Goal: Transaction & Acquisition: Purchase product/service

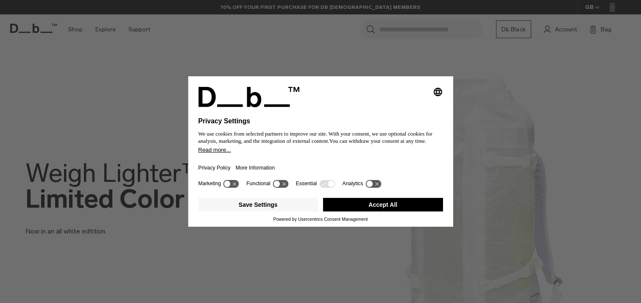
click at [369, 212] on button "Accept All" at bounding box center [383, 205] width 120 height 14
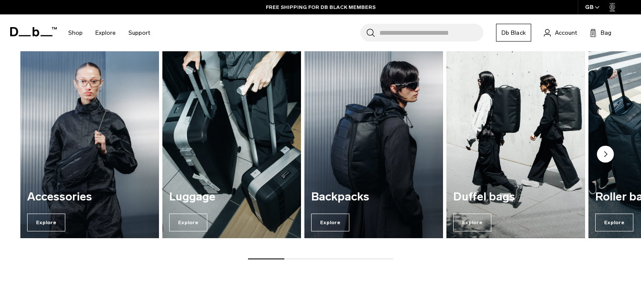
scroll to position [647, 0]
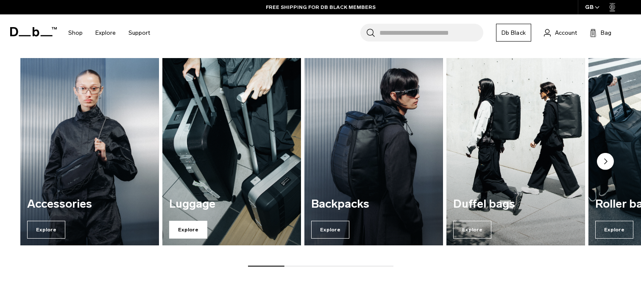
click at [188, 225] on span "Explore" at bounding box center [188, 230] width 38 height 18
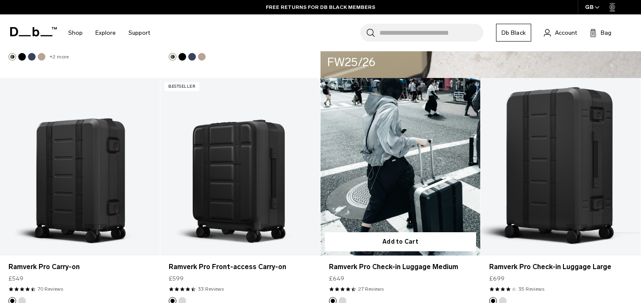
scroll to position [1623, 0]
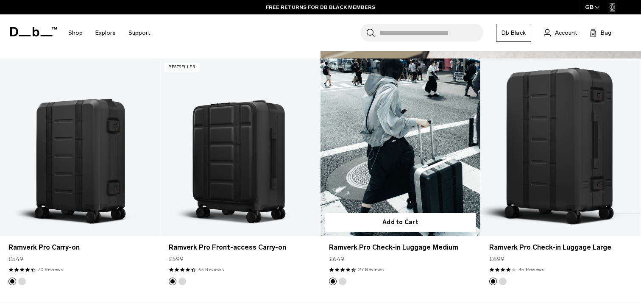
click at [380, 143] on link "Ramverk Pro Check-in Luggage Medium" at bounding box center [401, 148] width 160 height 178
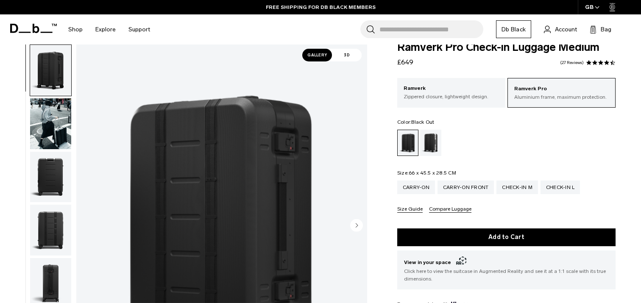
scroll to position [8, 0]
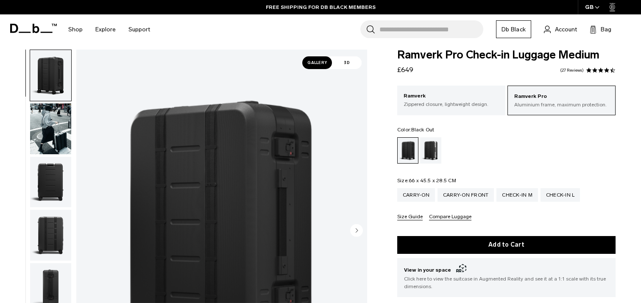
click at [38, 174] on img "button" at bounding box center [50, 182] width 41 height 51
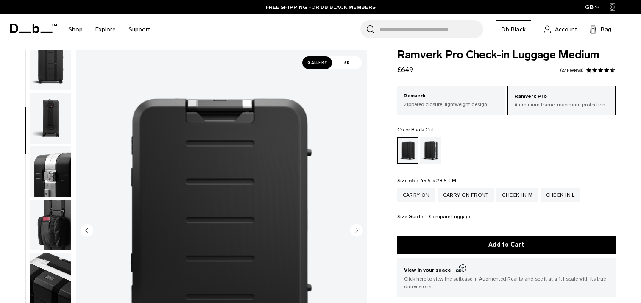
click at [56, 98] on img "button" at bounding box center [50, 118] width 41 height 51
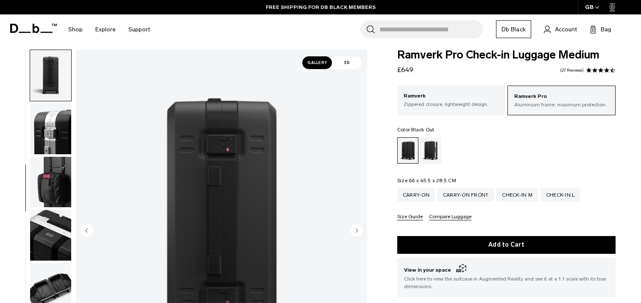
click at [53, 159] on img "button" at bounding box center [50, 182] width 41 height 51
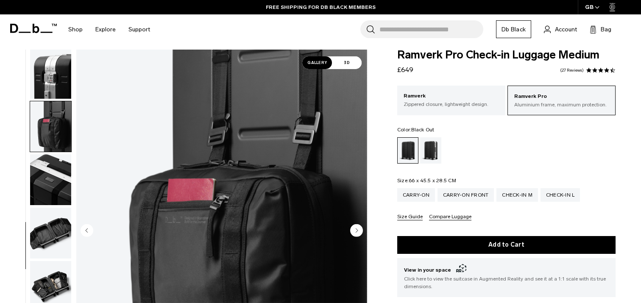
scroll to position [275, 0]
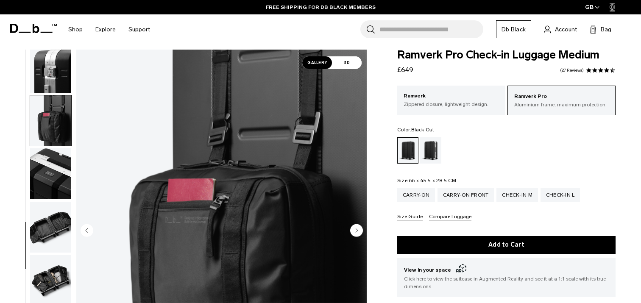
click at [53, 170] on img "button" at bounding box center [50, 173] width 41 height 51
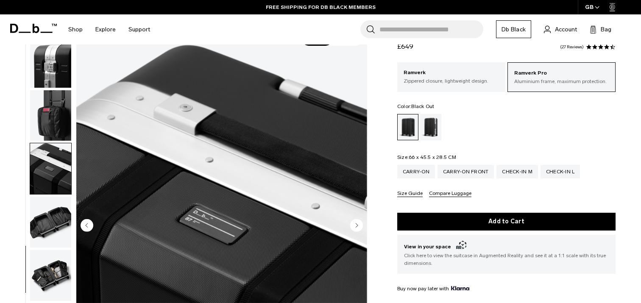
scroll to position [56, 0]
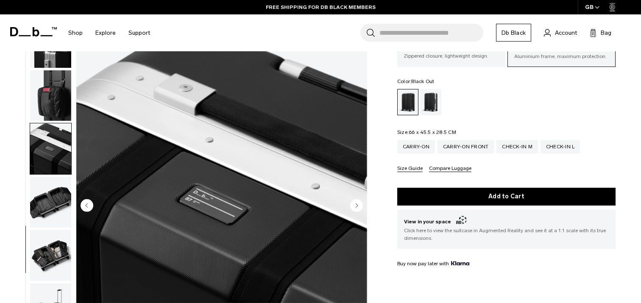
click at [50, 108] on img "button" at bounding box center [50, 95] width 41 height 51
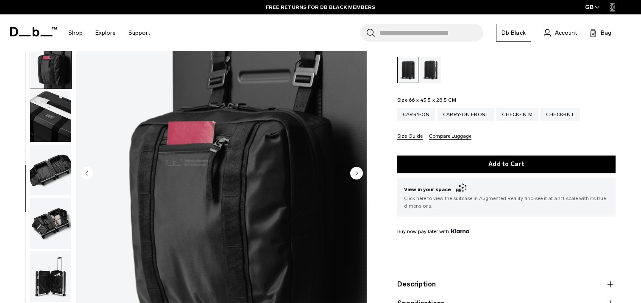
scroll to position [103, 0]
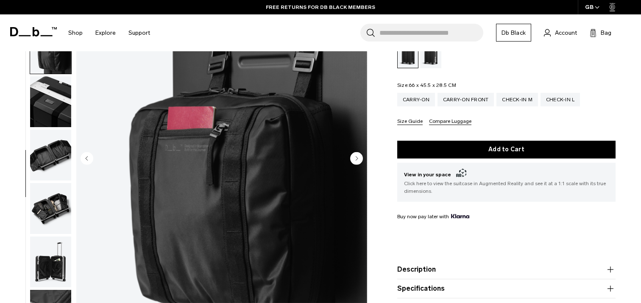
click at [45, 146] on img "button" at bounding box center [50, 155] width 41 height 51
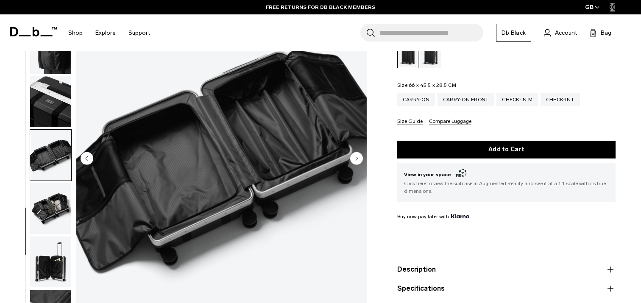
click at [40, 194] on img "button" at bounding box center [50, 208] width 41 height 51
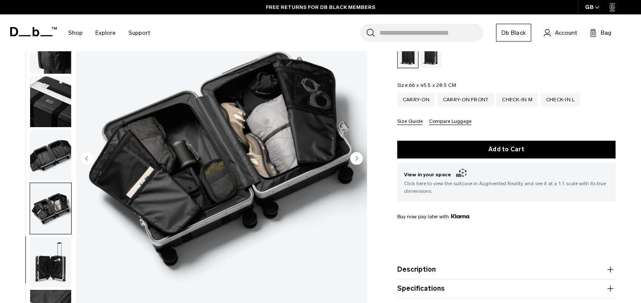
scroll to position [145, 0]
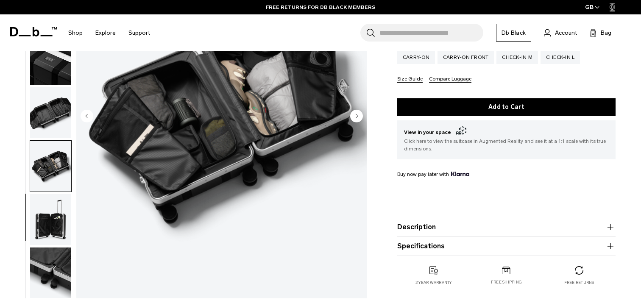
click at [42, 203] on img "button" at bounding box center [50, 219] width 41 height 51
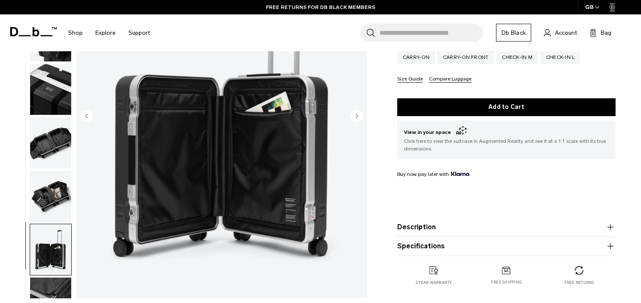
click at [42, 203] on img "button" at bounding box center [50, 196] width 41 height 51
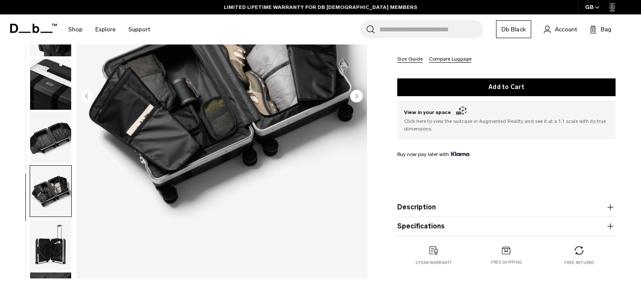
scroll to position [190, 0]
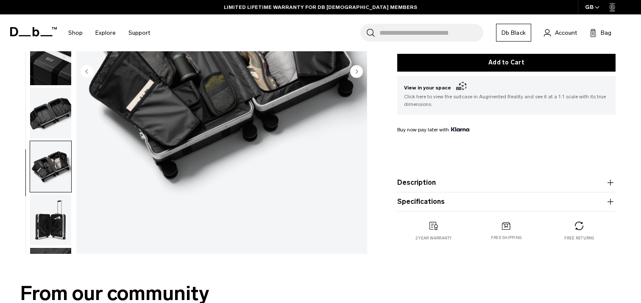
click at [48, 225] on img "button" at bounding box center [50, 220] width 41 height 51
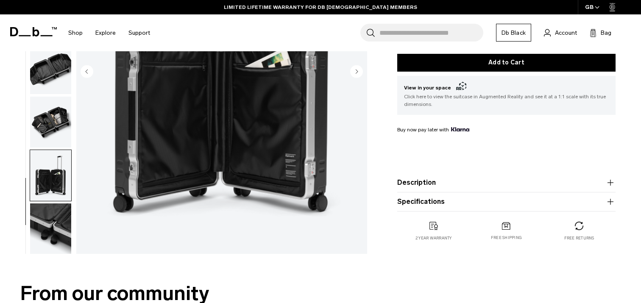
scroll to position [275, 0]
click at [53, 245] on img "button" at bounding box center [50, 228] width 41 height 51
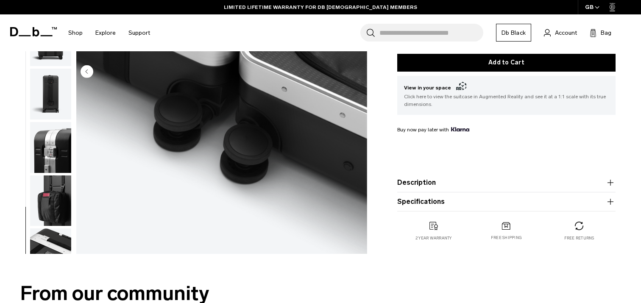
scroll to position [0, 0]
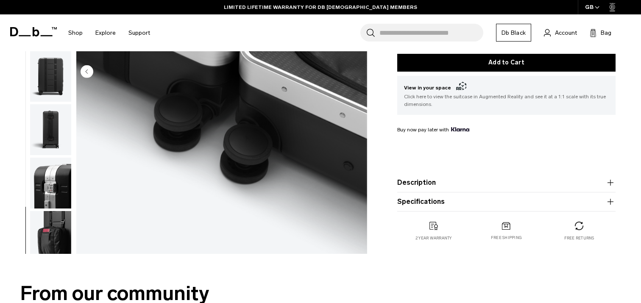
click at [47, 91] on img "button" at bounding box center [50, 76] width 41 height 51
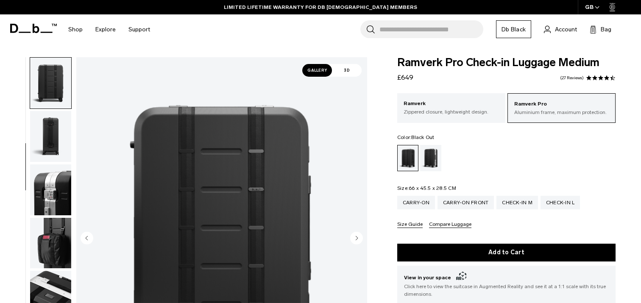
scroll to position [20, 0]
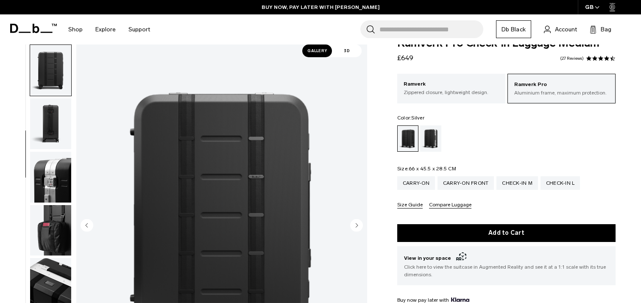
click at [430, 139] on div "Silver" at bounding box center [431, 138] width 22 height 26
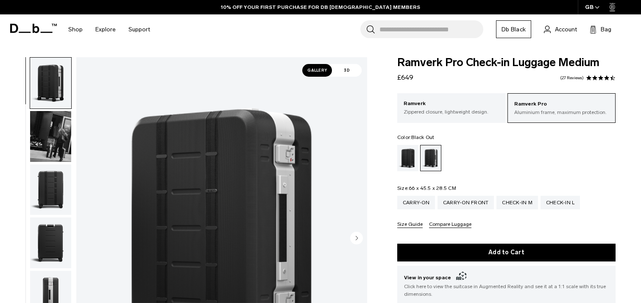
click at [410, 162] on div "Black Out" at bounding box center [408, 158] width 22 height 26
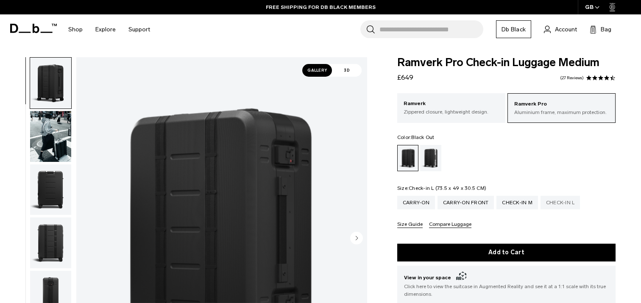
click at [557, 201] on div "Check-in L" at bounding box center [561, 203] width 40 height 14
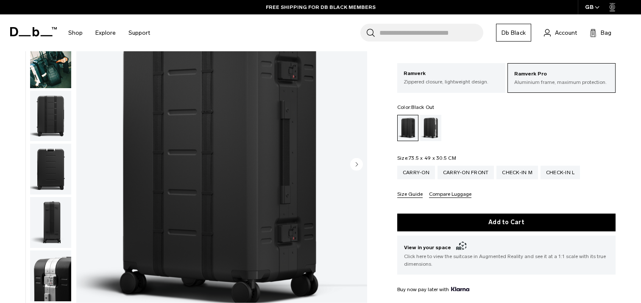
scroll to position [95, 0]
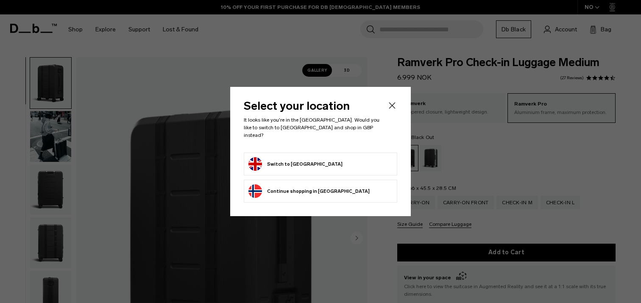
click at [390, 110] on icon "Close" at bounding box center [392, 105] width 10 height 10
